Goal: Information Seeking & Learning: Learn about a topic

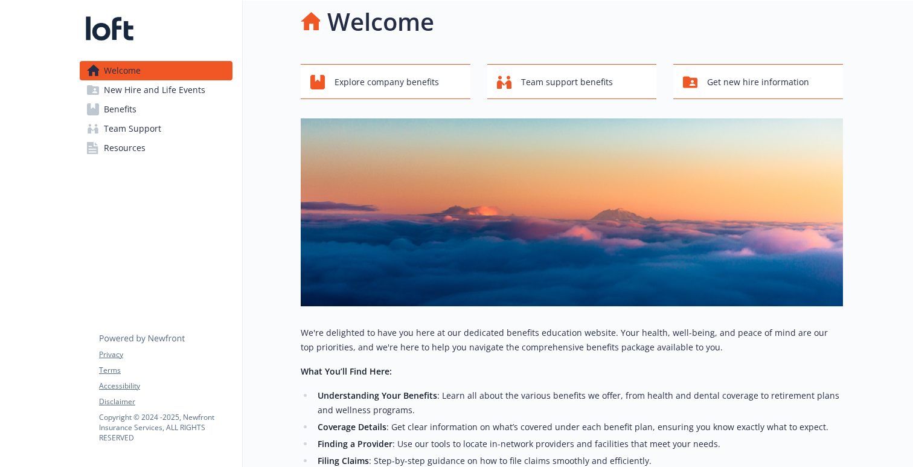
scroll to position [9, 0]
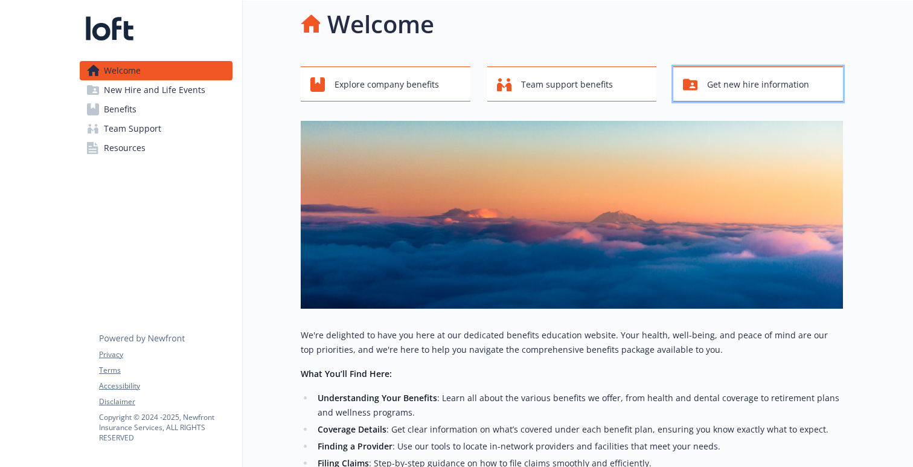
click at [716, 89] on span "Get new hire information" at bounding box center [758, 84] width 102 height 23
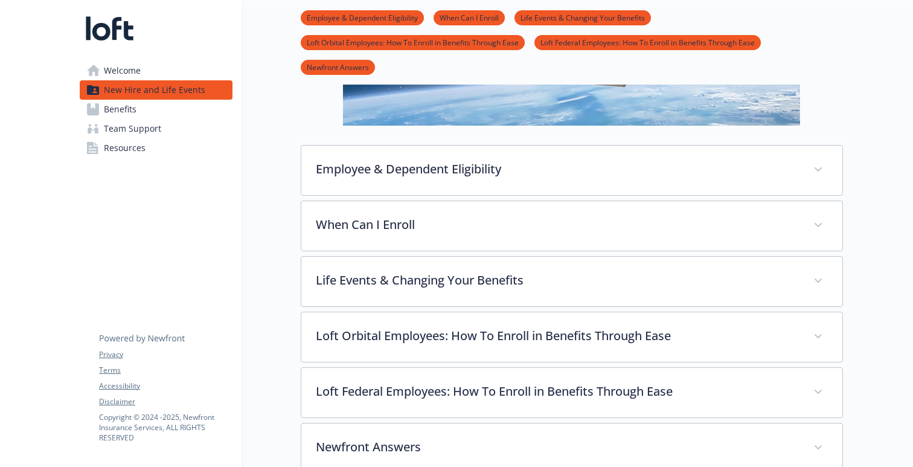
scroll to position [222, 0]
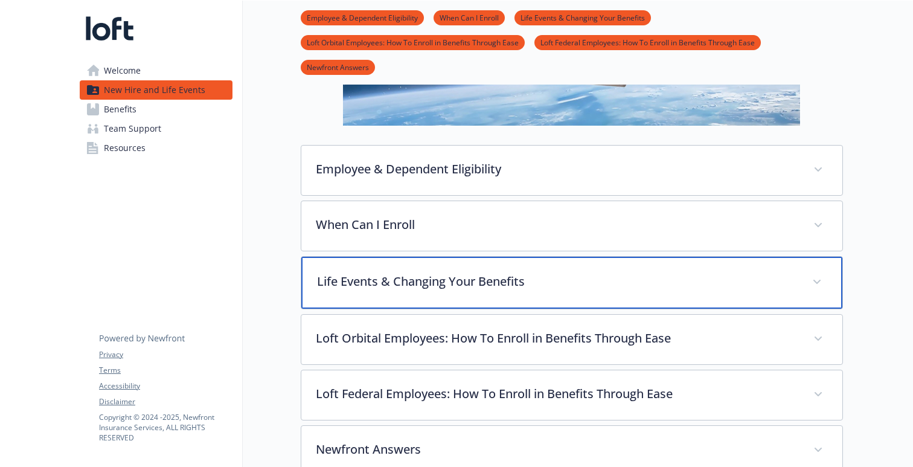
click at [760, 288] on p "Life Events & Changing Your Benefits" at bounding box center [557, 281] width 481 height 18
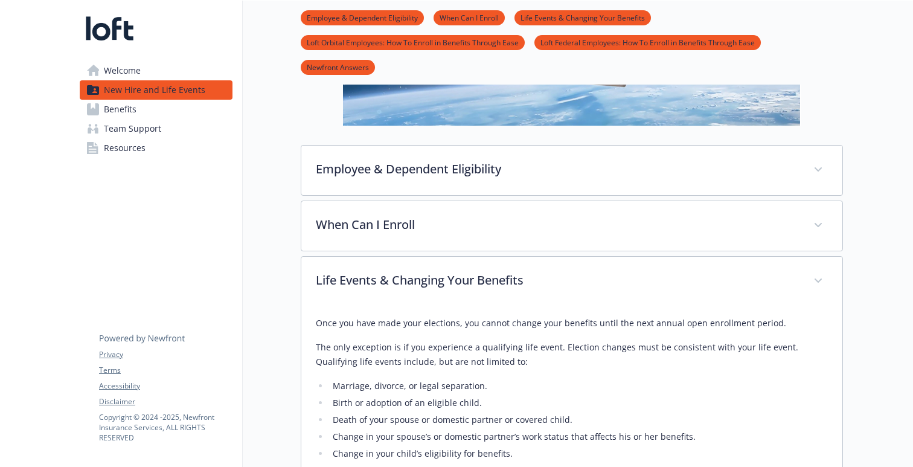
click at [900, 324] on div at bounding box center [878, 316] width 70 height 1074
click at [890, 329] on div at bounding box center [878, 316] width 70 height 1074
click at [890, 338] on div at bounding box center [878, 316] width 70 height 1074
click at [880, 342] on div at bounding box center [878, 316] width 70 height 1074
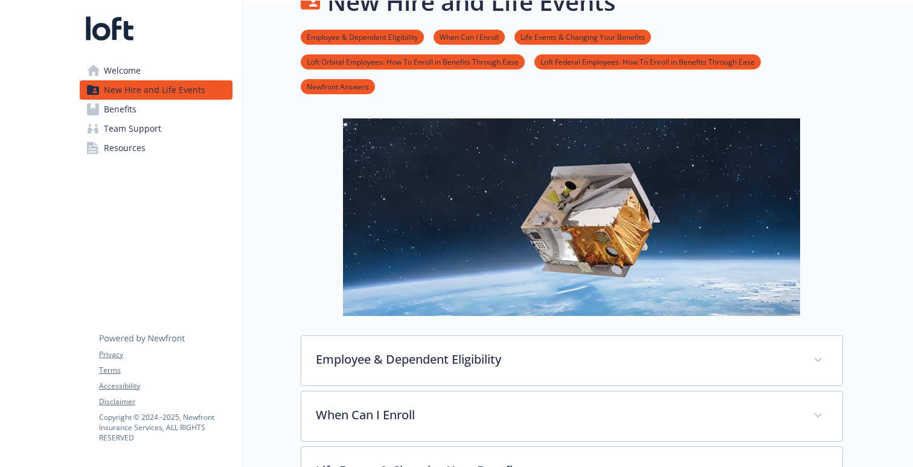
scroll to position [0, 0]
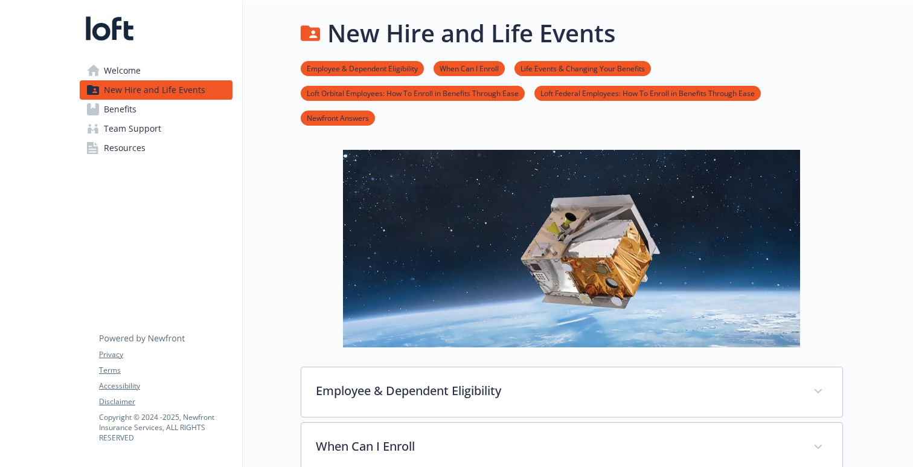
click at [162, 71] on link "Welcome" at bounding box center [156, 70] width 153 height 19
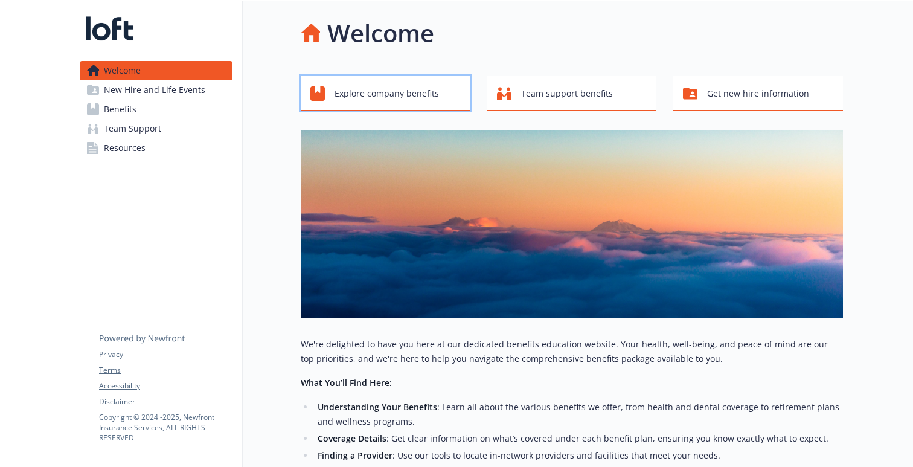
click at [372, 91] on span "Explore company benefits" at bounding box center [387, 93] width 105 height 23
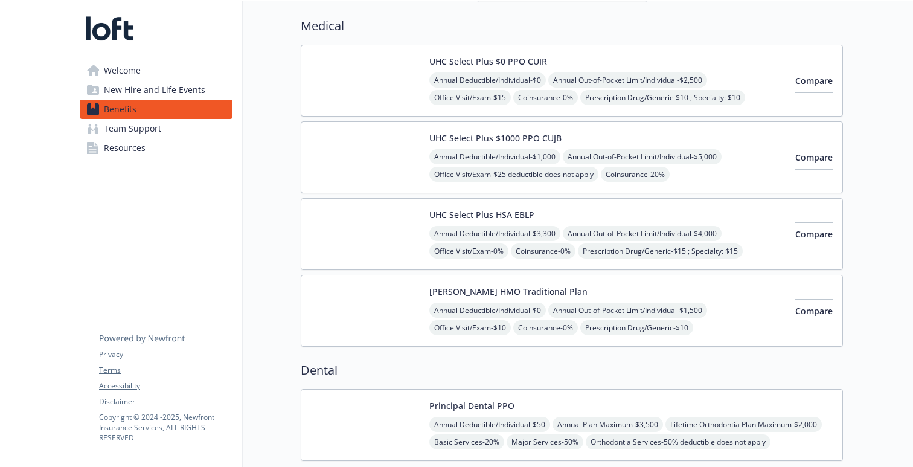
scroll to position [91, 0]
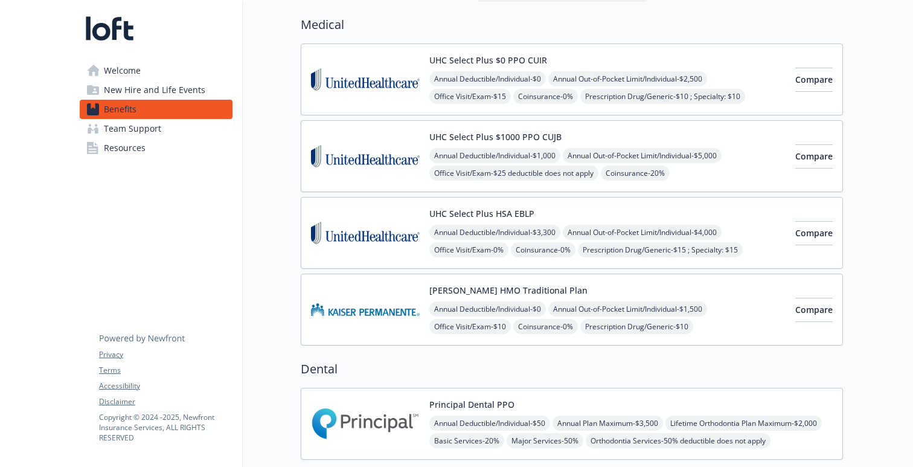
click at [725, 252] on div "Annual Deductible/Individual - $3,300 Annual Out-of-Pocket Limit/Individual - $…" at bounding box center [608, 259] width 356 height 68
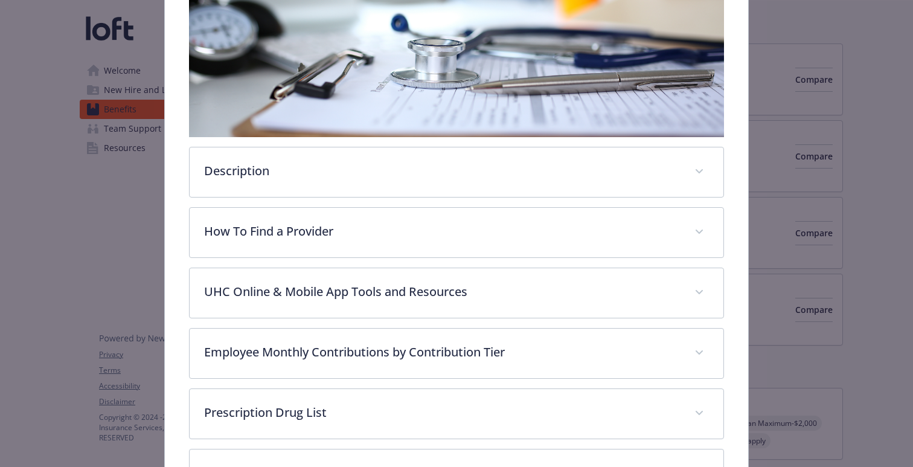
scroll to position [250, 0]
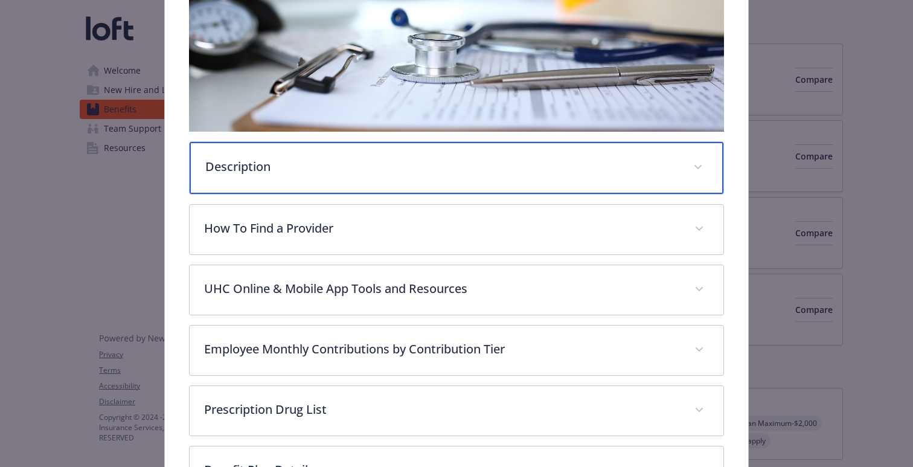
click at [668, 164] on p "Description" at bounding box center [442, 167] width 474 height 18
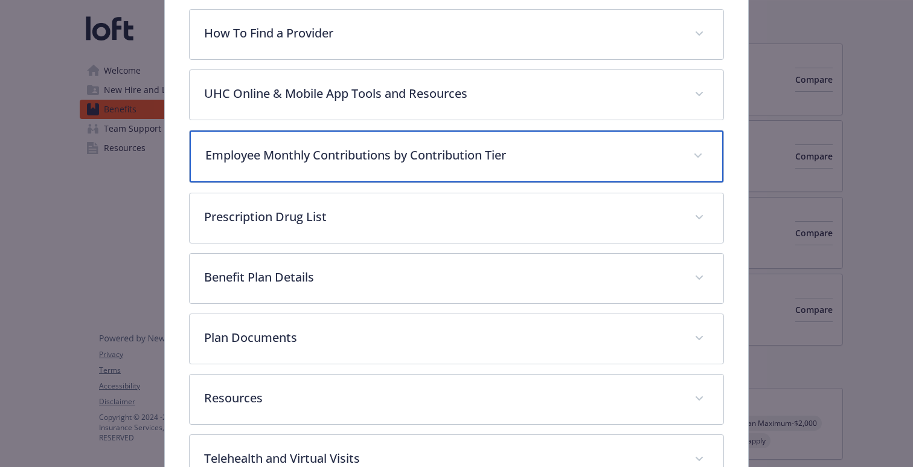
click at [592, 164] on p "Employee Monthly Contributions by Contribution Tier" at bounding box center [442, 155] width 474 height 18
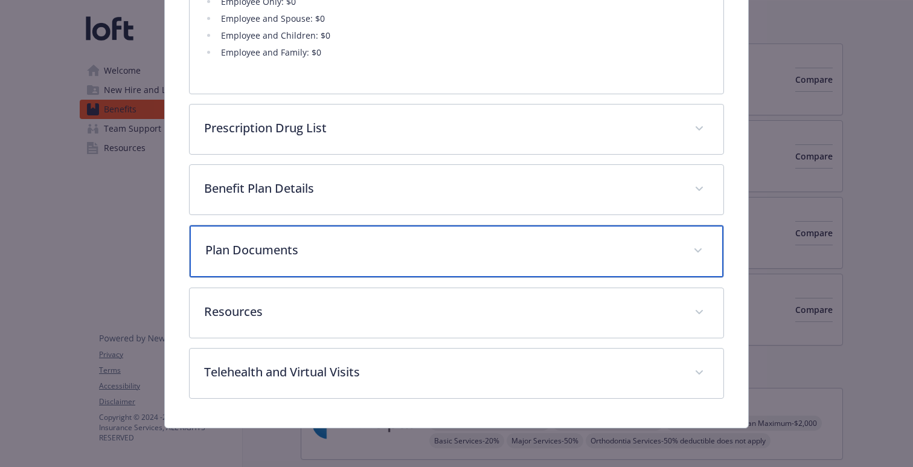
scroll to position [1010, 0]
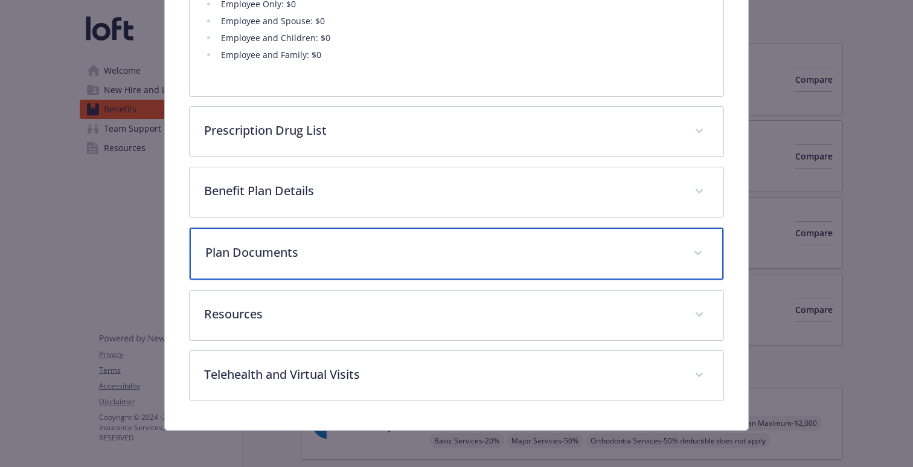
click at [587, 260] on p "Plan Documents" at bounding box center [442, 252] width 474 height 18
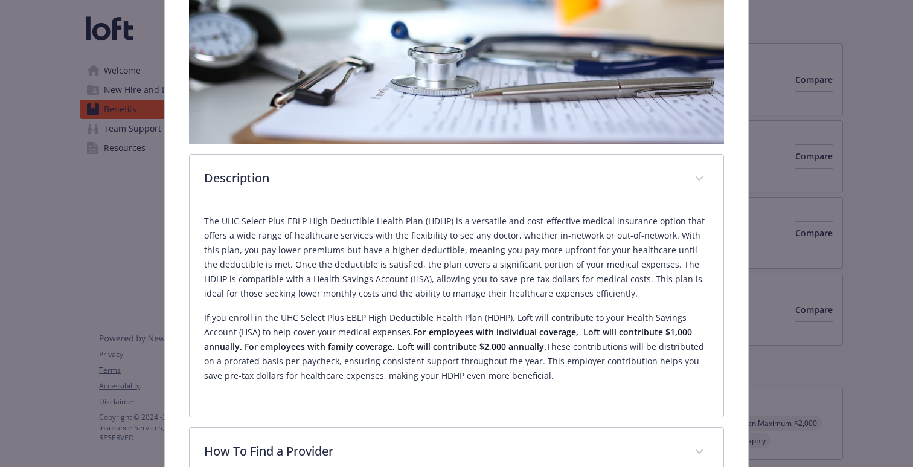
scroll to position [0, 0]
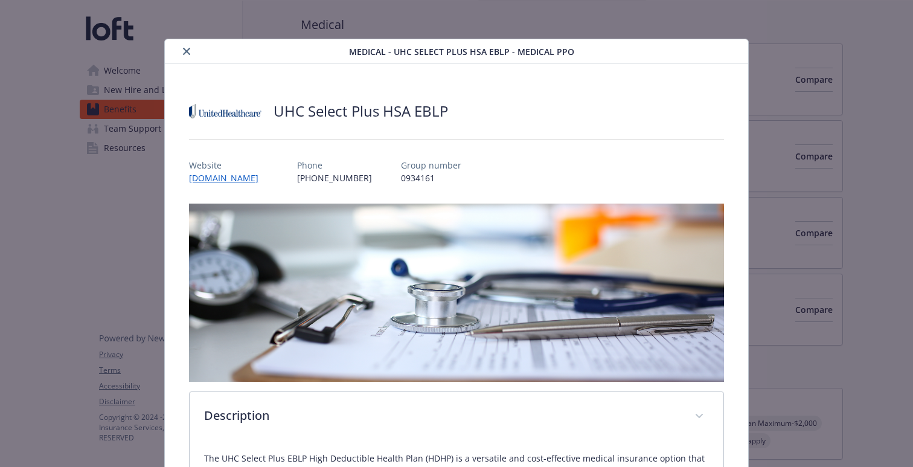
click at [190, 51] on icon "close" at bounding box center [186, 51] width 7 height 7
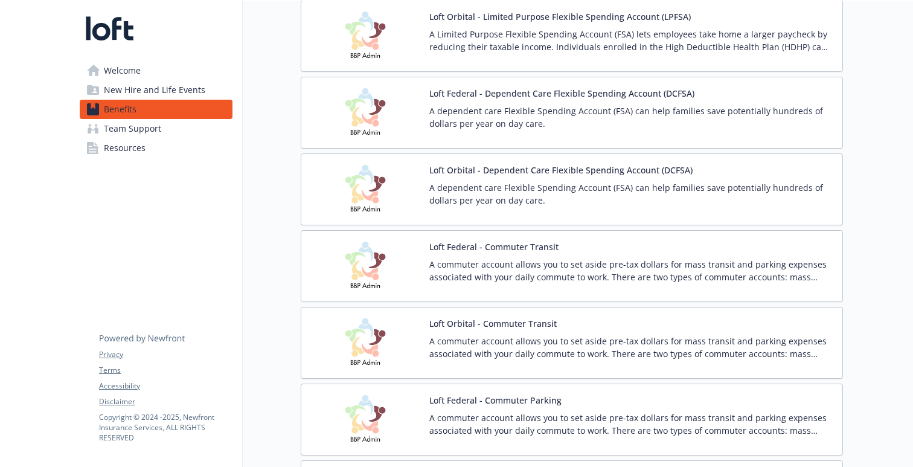
scroll to position [1743, 0]
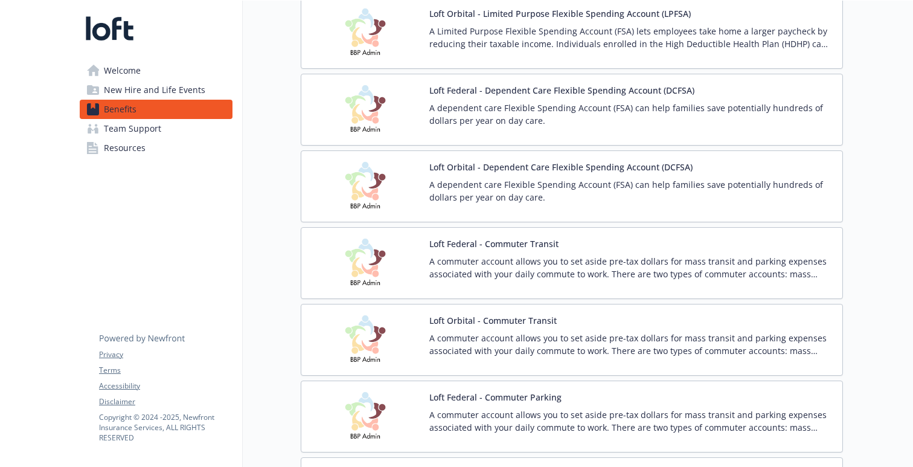
click at [633, 343] on p "A commuter account allows you to set aside pre-tax dollars for mass transit and…" at bounding box center [632, 344] width 404 height 25
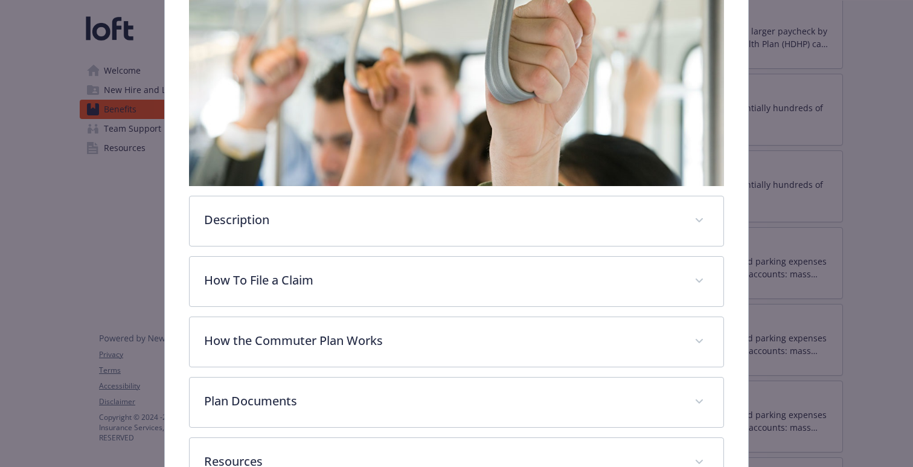
scroll to position [259, 0]
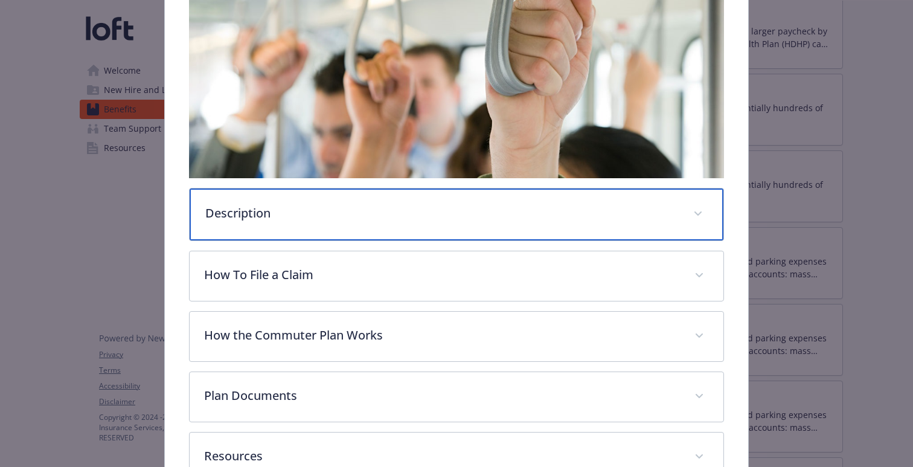
click at [700, 207] on span "details for plan Financial Wellbeing - Loft Orbital - Commuter Transit - Commut…" at bounding box center [698, 213] width 19 height 19
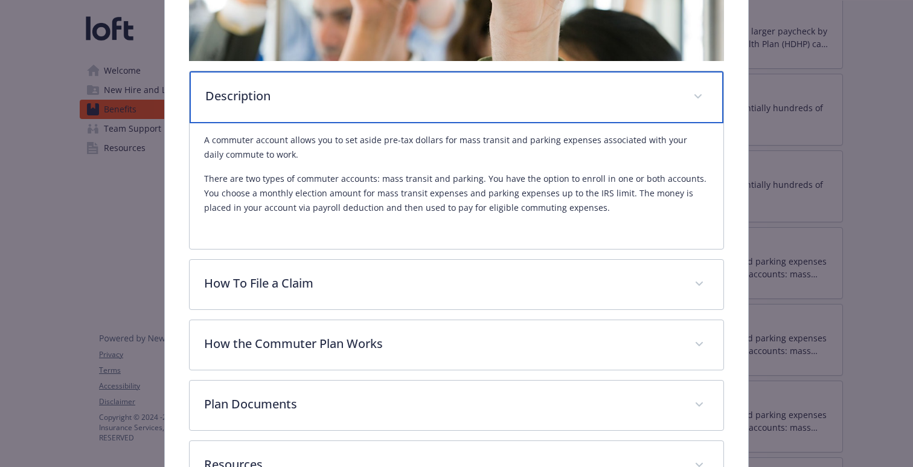
scroll to position [402, 0]
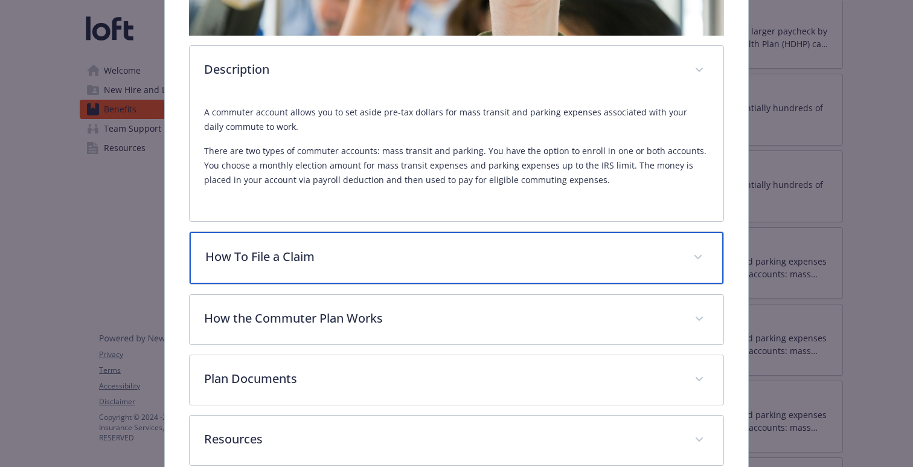
click at [700, 248] on span "details for plan Financial Wellbeing - Loft Orbital - Commuter Transit - Commut…" at bounding box center [698, 257] width 19 height 19
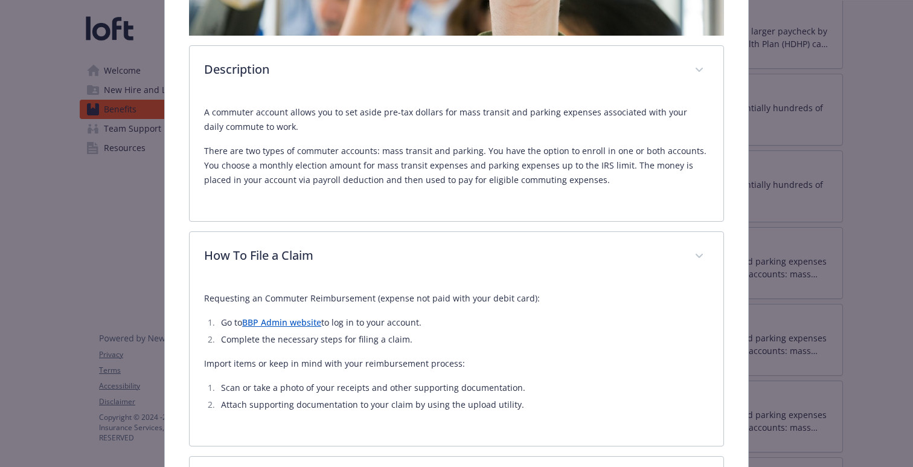
click at [737, 280] on div "Loft Orbital - Commuter Transit Website [URL][DOMAIN_NAME] Phone [PHONE_NUMBER]…" at bounding box center [457, 164] width 584 height 983
click at [737, 292] on div "Loft Orbital - Commuter Transit Website [URL][DOMAIN_NAME] Phone [PHONE_NUMBER]…" at bounding box center [457, 164] width 584 height 983
click at [737, 284] on div "Loft Orbital - Commuter Transit Website [URL][DOMAIN_NAME] Phone [PHONE_NUMBER]…" at bounding box center [457, 164] width 584 height 983
click at [737, 297] on div "Loft Orbital - Commuter Transit Website [URL][DOMAIN_NAME] Phone [PHONE_NUMBER]…" at bounding box center [457, 164] width 584 height 983
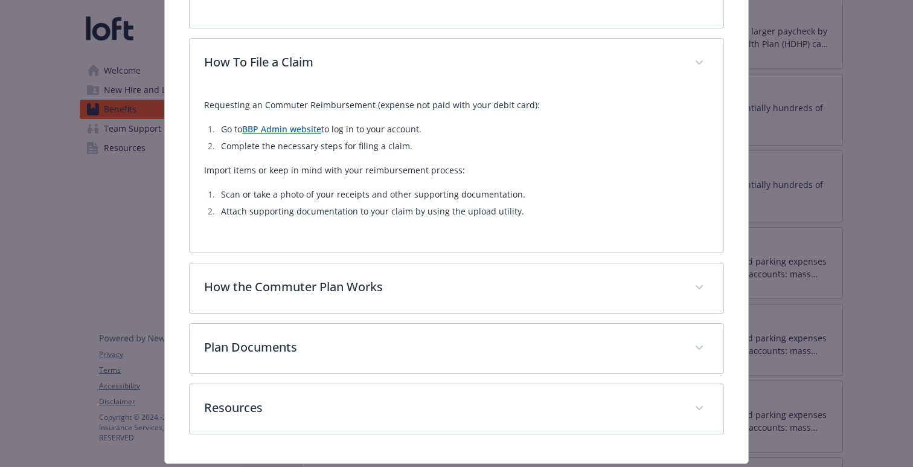
scroll to position [596, 0]
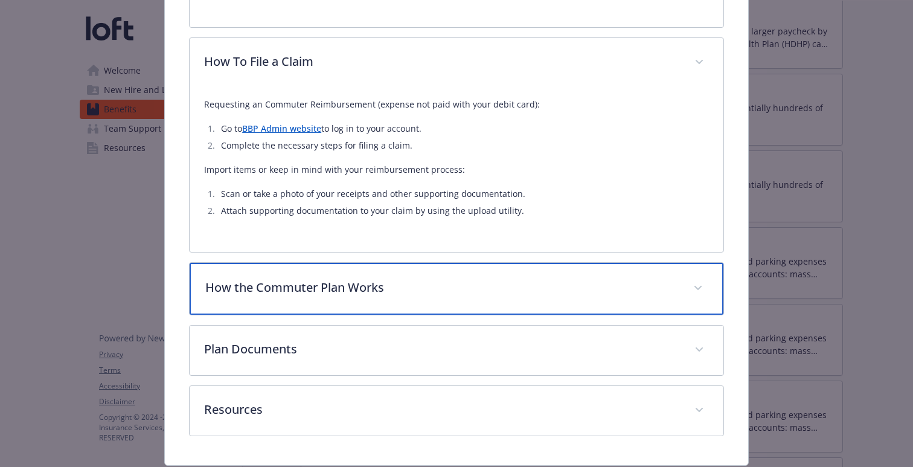
click at [707, 280] on span "details for plan Financial Wellbeing - Loft Orbital - Commuter Transit - Commut…" at bounding box center [698, 287] width 19 height 19
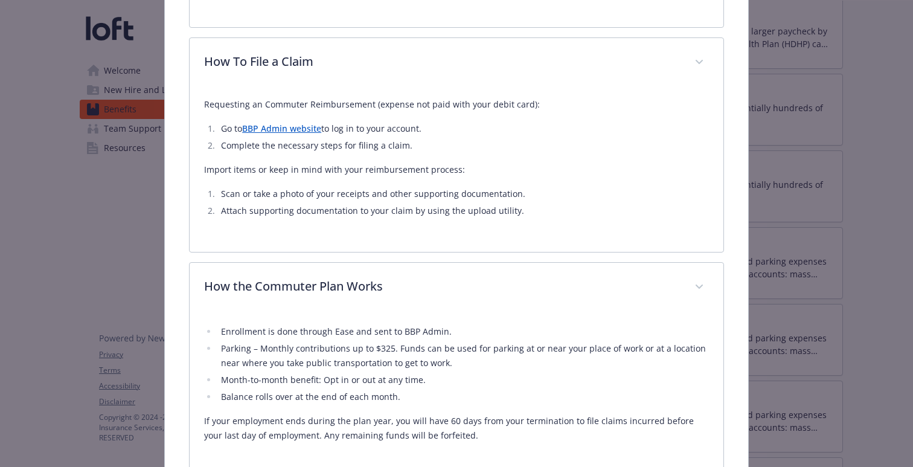
click at [730, 315] on div "Loft Orbital - Commuter Transit Website [URL][DOMAIN_NAME] Phone [PHONE_NUMBER]…" at bounding box center [457, 53] width 584 height 1148
click at [730, 327] on div "Loft Orbital - Commuter Transit Website [URL][DOMAIN_NAME] Phone [PHONE_NUMBER]…" at bounding box center [457, 53] width 584 height 1148
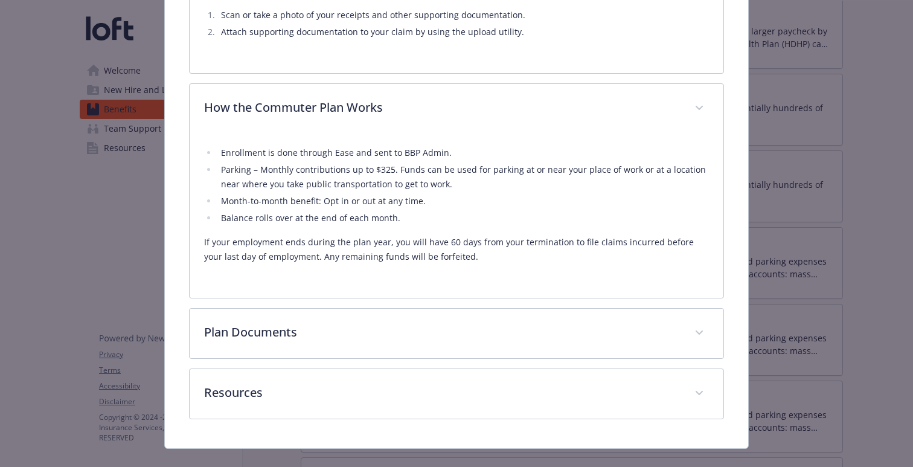
scroll to position [784, 0]
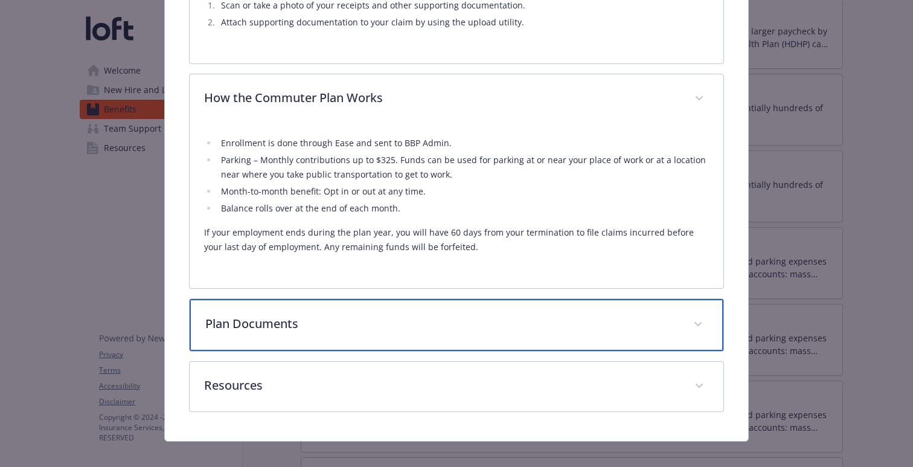
click at [709, 318] on div "Plan Documents" at bounding box center [457, 325] width 534 height 52
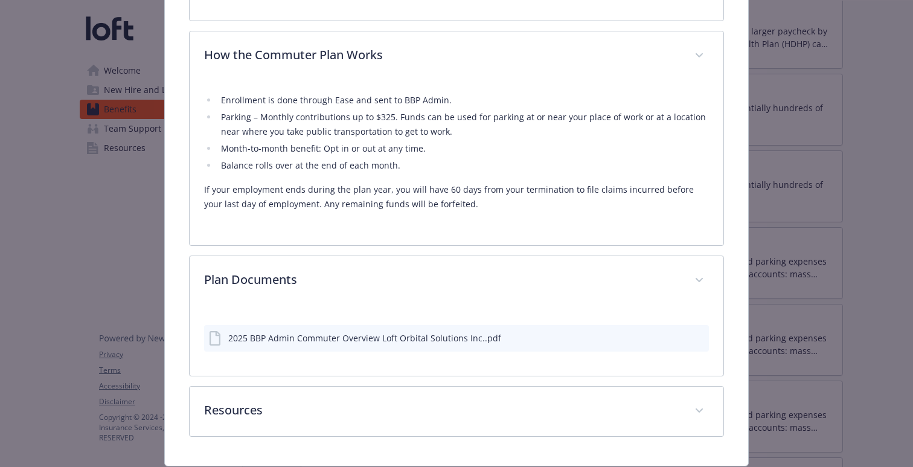
scroll to position [853, 0]
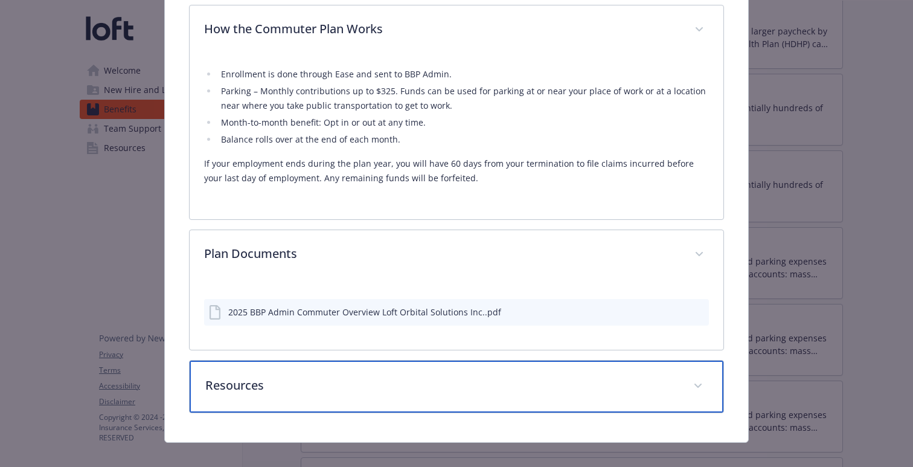
click at [713, 382] on div "Resources" at bounding box center [457, 387] width 534 height 52
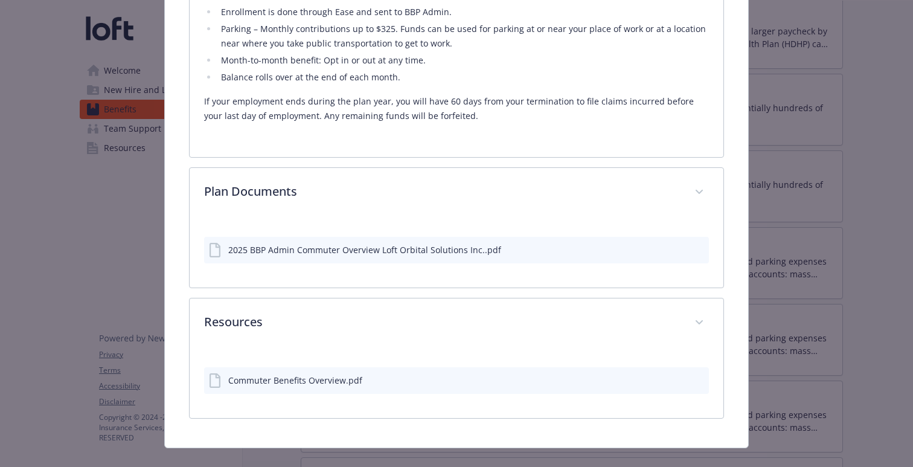
scroll to position [914, 0]
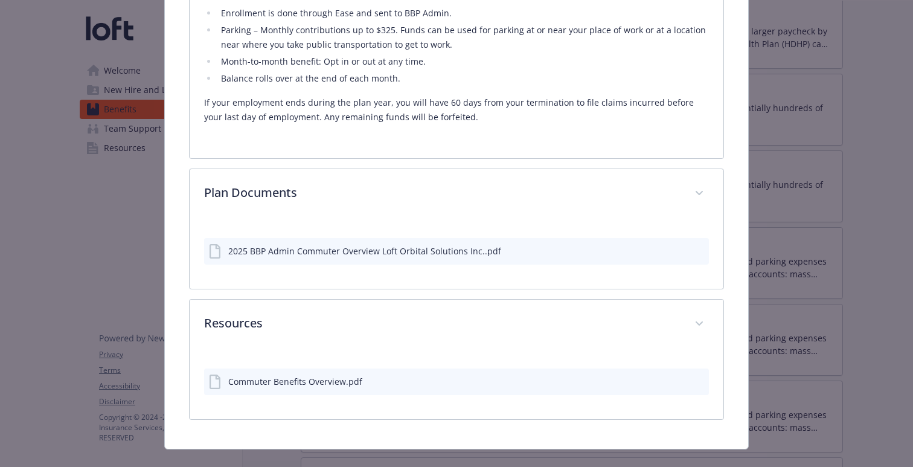
click at [451, 245] on div "2025 BBP Admin Commuter Overview Loft Orbital Solutions Inc..pdf" at bounding box center [364, 251] width 273 height 13
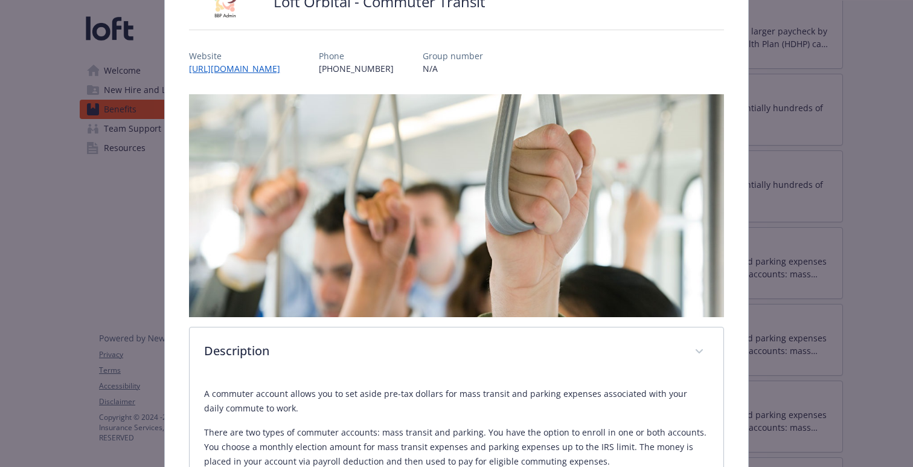
scroll to position [0, 0]
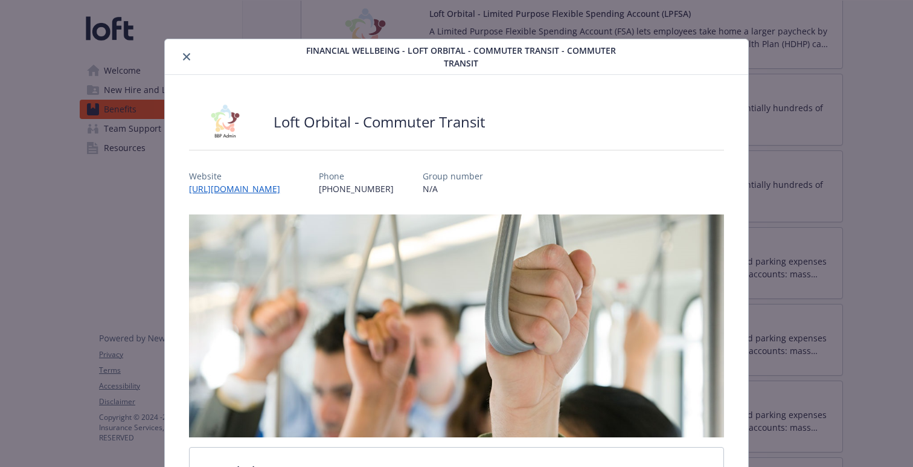
click at [192, 51] on button "close" at bounding box center [186, 57] width 14 height 14
